Goal: Information Seeking & Learning: Learn about a topic

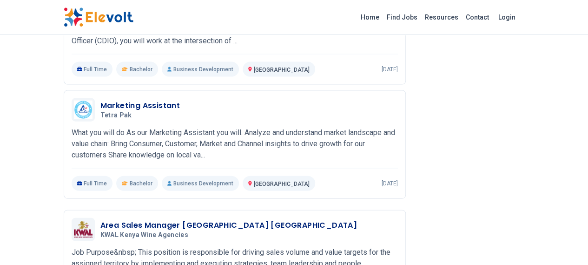
scroll to position [998, 0]
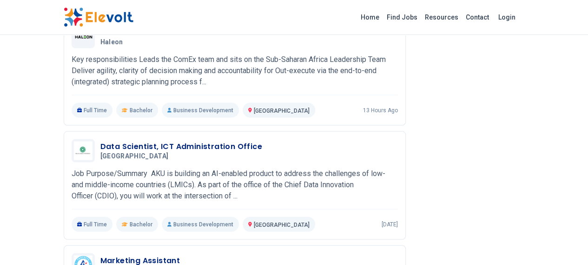
scroll to position [782, 0]
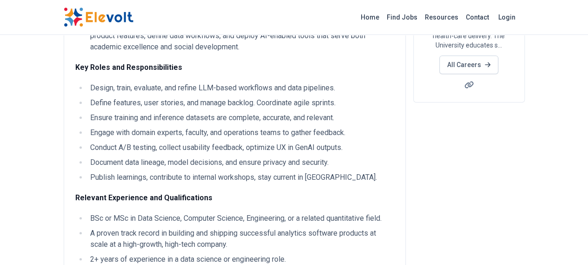
scroll to position [274, 0]
